Goal: Obtain resource: Download file/media

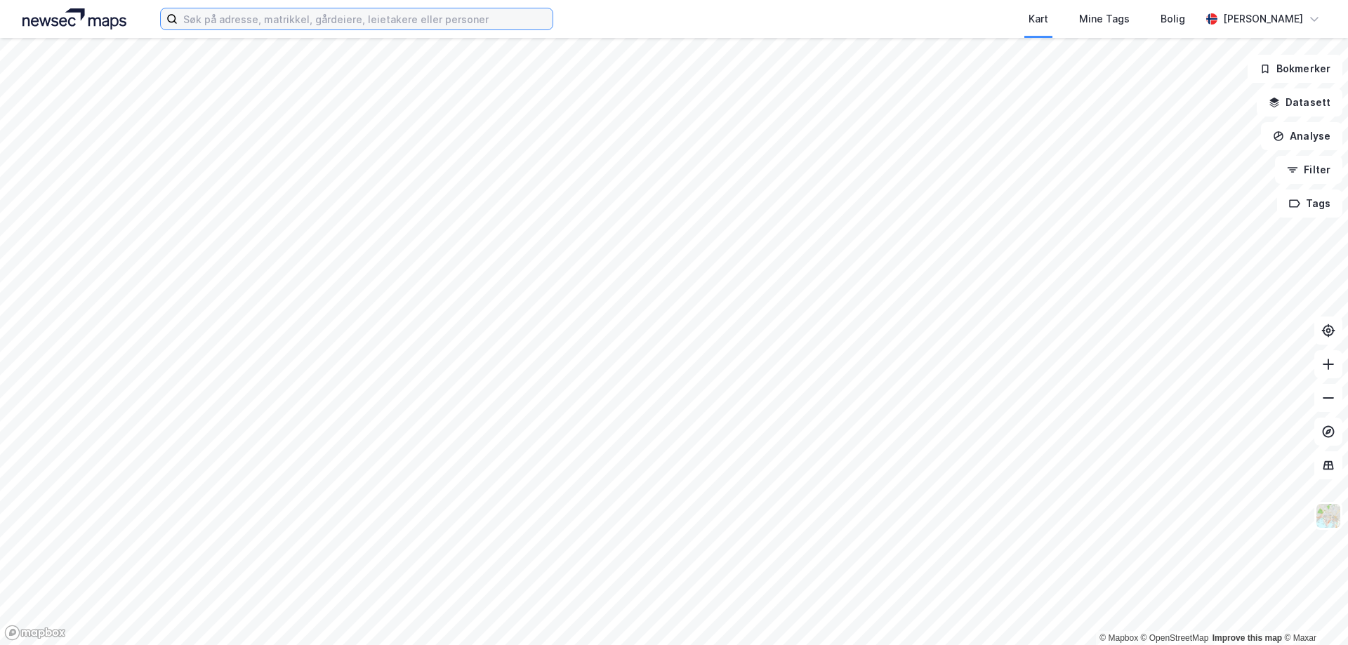
click at [239, 24] on input at bounding box center [365, 18] width 375 height 21
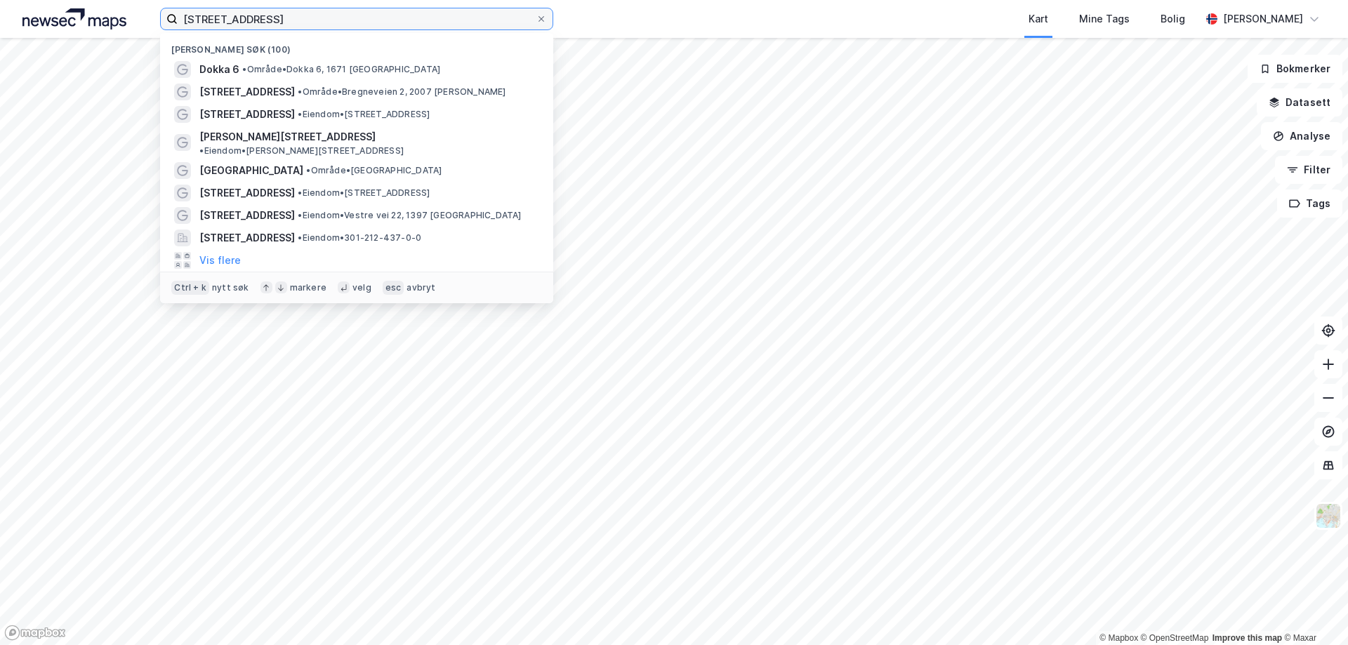
type input "[STREET_ADDRESS]"
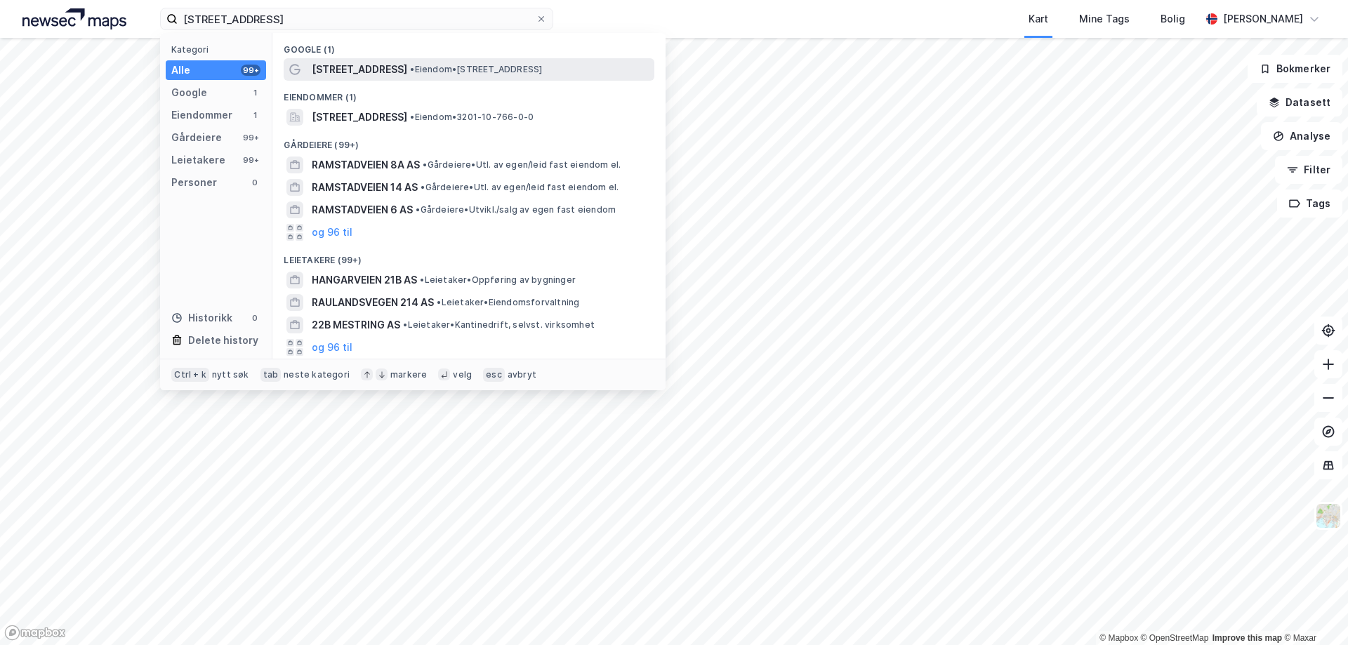
click at [376, 65] on span "[STREET_ADDRESS]" at bounding box center [359, 69] width 95 height 17
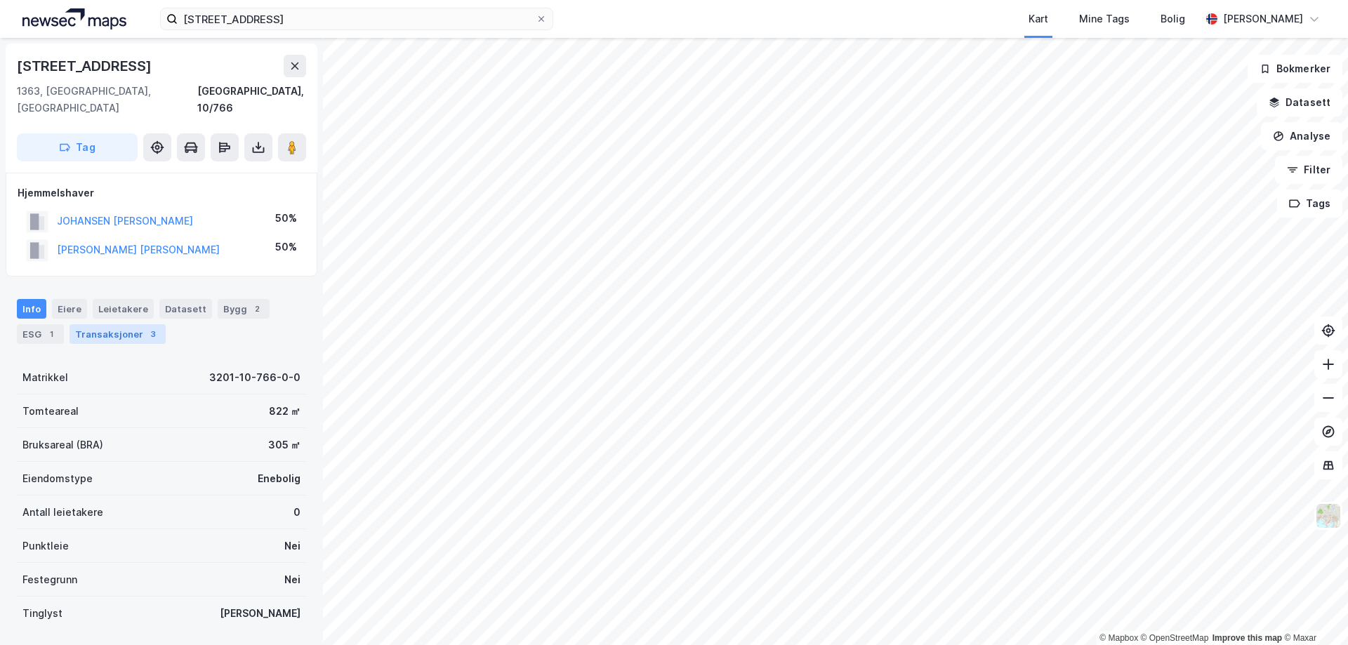
click at [128, 324] on div "Transaksjoner 3" at bounding box center [118, 334] width 96 height 20
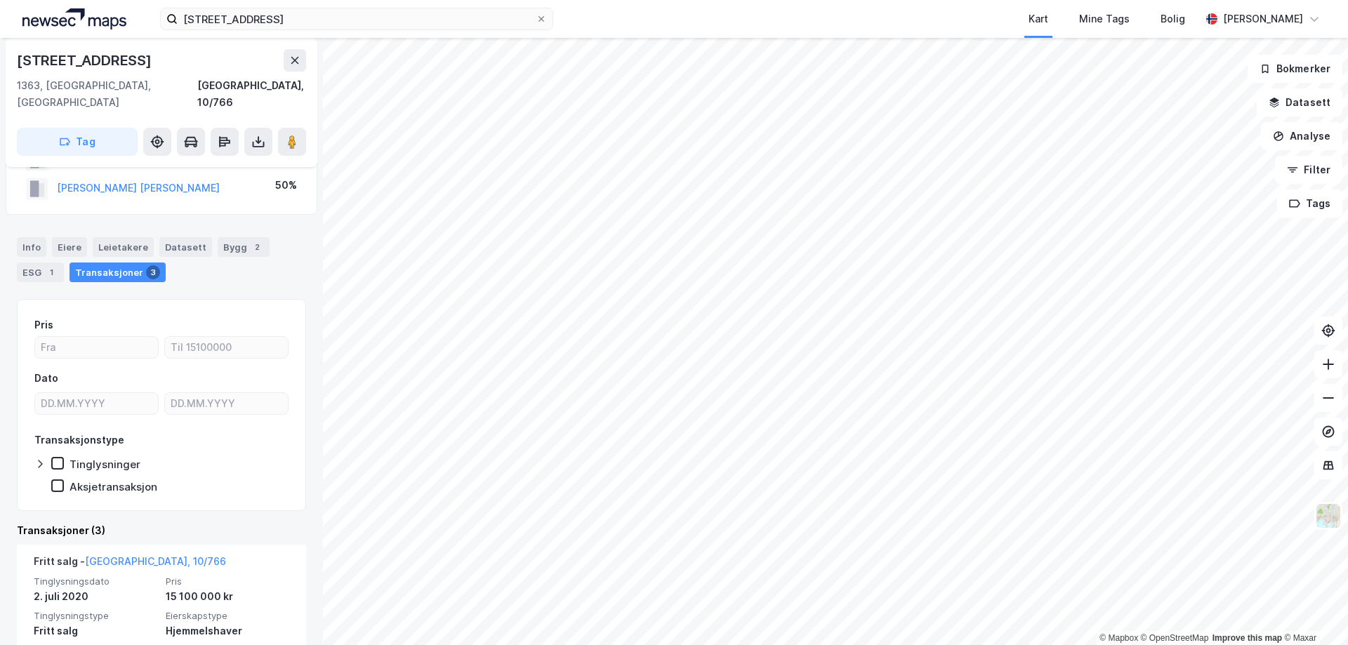
scroll to position [140, 0]
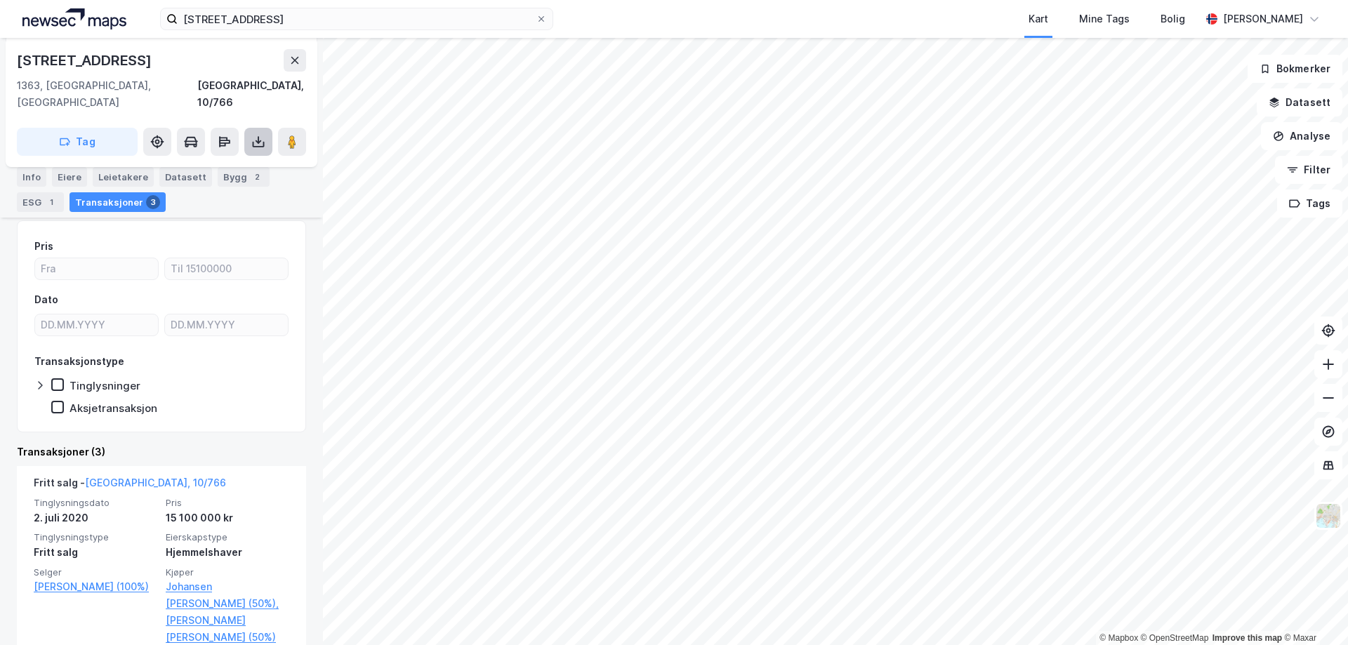
click at [256, 140] on icon at bounding box center [259, 142] width 6 height 4
click at [239, 159] on div "Last ned grunnbok" at bounding box center [198, 170] width 150 height 22
